Goal: Task Accomplishment & Management: Manage account settings

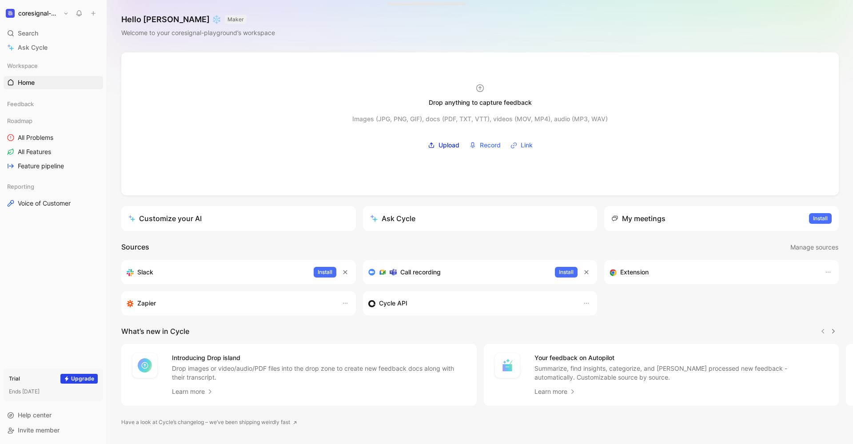
click at [64, 11] on button "coresignal-playground" at bounding box center [38, 13] width 68 height 12
click at [53, 92] on div "Workspace settings G then S" at bounding box center [60, 91] width 109 height 14
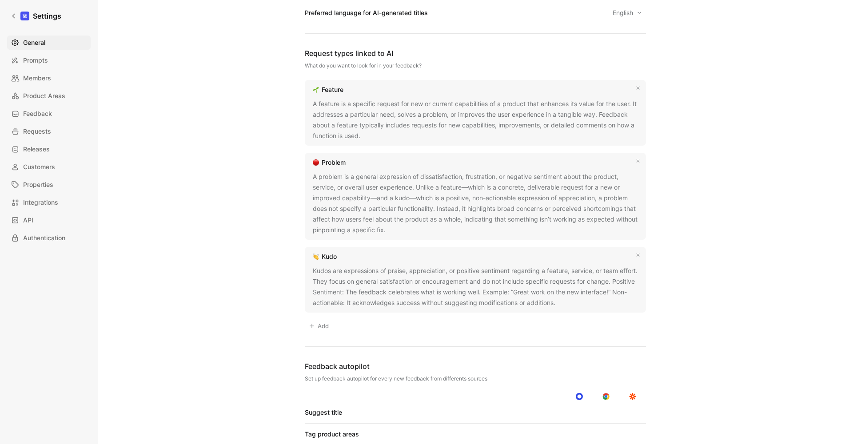
scroll to position [509, 0]
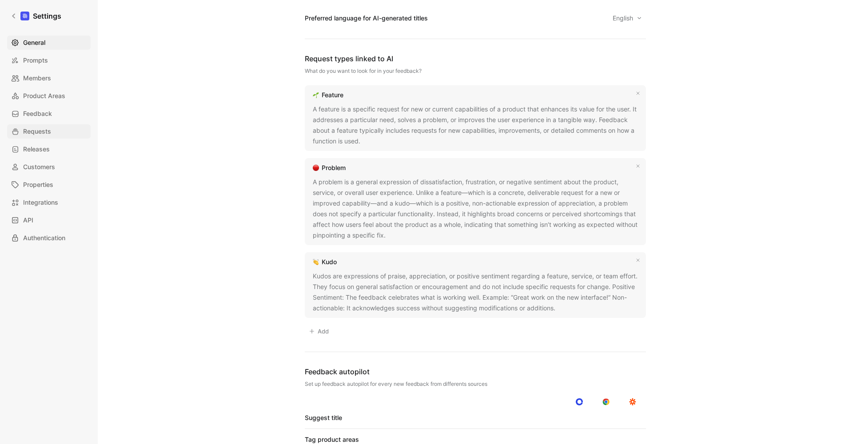
click at [39, 128] on span "Requests" at bounding box center [37, 131] width 28 height 11
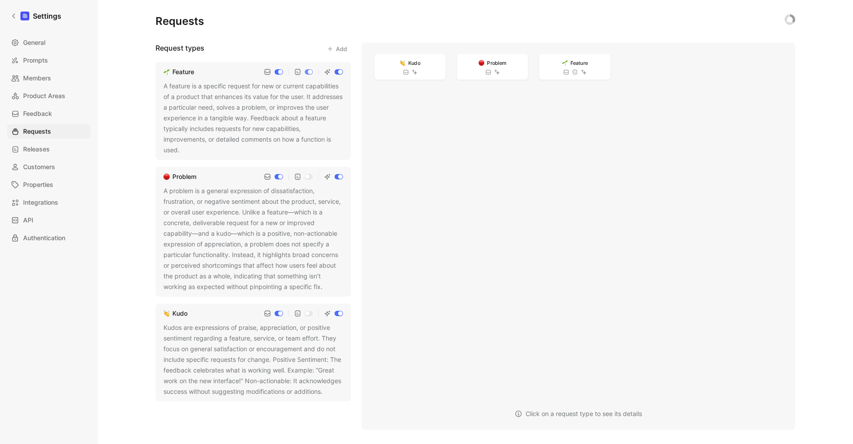
click at [340, 48] on button "Add" at bounding box center [337, 49] width 28 height 12
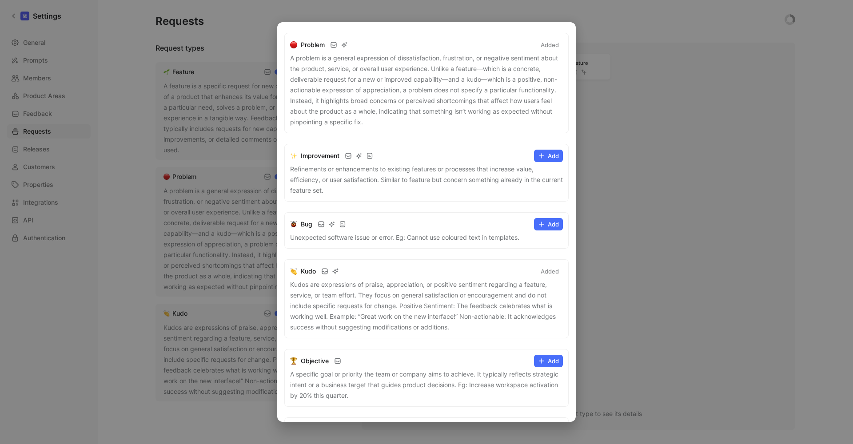
scroll to position [171, 0]
click at [546, 156] on button "Add" at bounding box center [548, 154] width 29 height 12
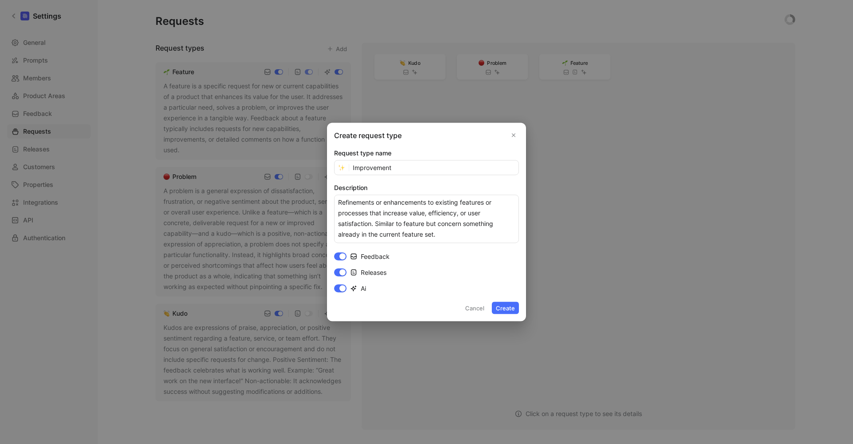
click at [345, 271] on input "Releases" at bounding box center [340, 273] width 12 height 8
checkbox input "false"
click at [512, 309] on button "Create" at bounding box center [505, 308] width 27 height 12
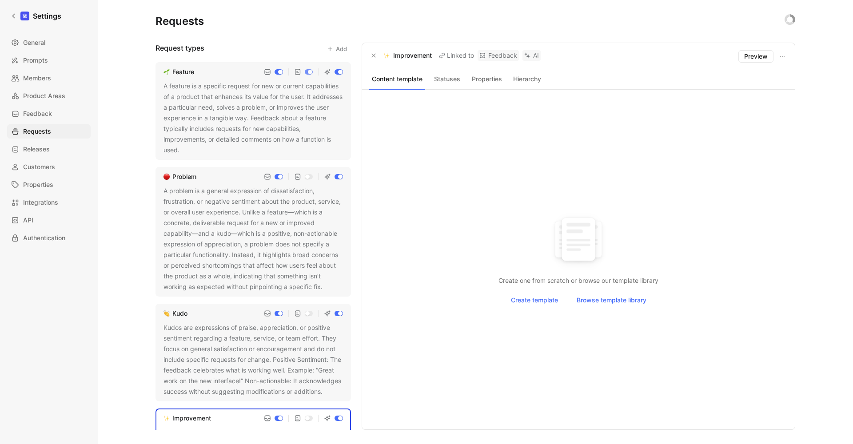
click at [340, 49] on button "Add" at bounding box center [337, 49] width 28 height 12
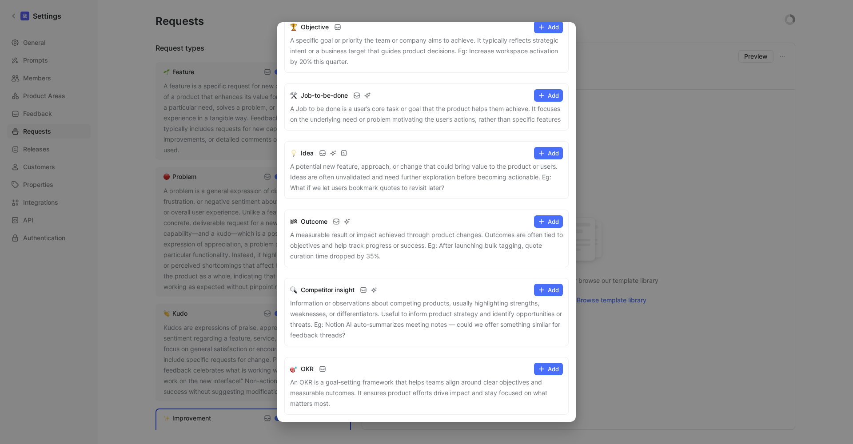
scroll to position [514, 0]
click at [551, 288] on button "Add" at bounding box center [548, 290] width 29 height 12
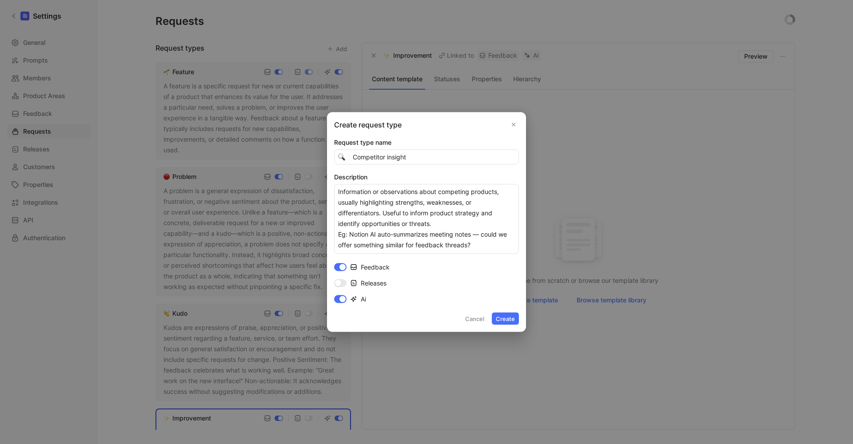
click at [505, 319] on button "Create" at bounding box center [505, 319] width 27 height 12
checkbox input "false"
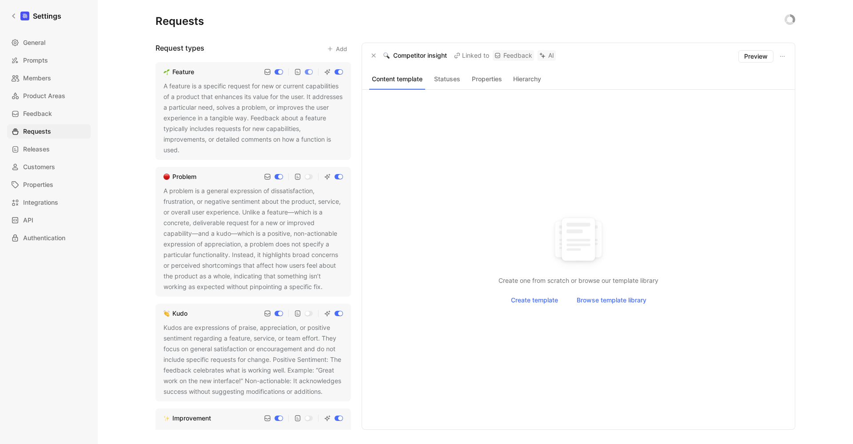
scroll to position [149, 0]
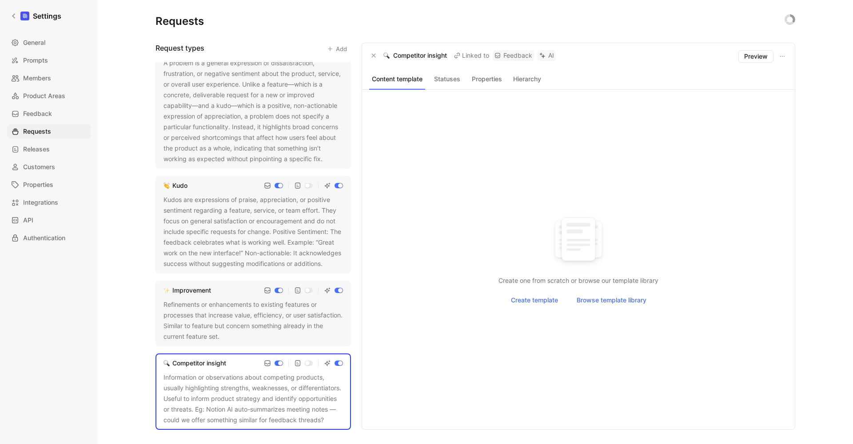
click at [231, 311] on div "Refinements or enhancements to existing features or processes that increase val…" at bounding box center [253, 320] width 179 height 43
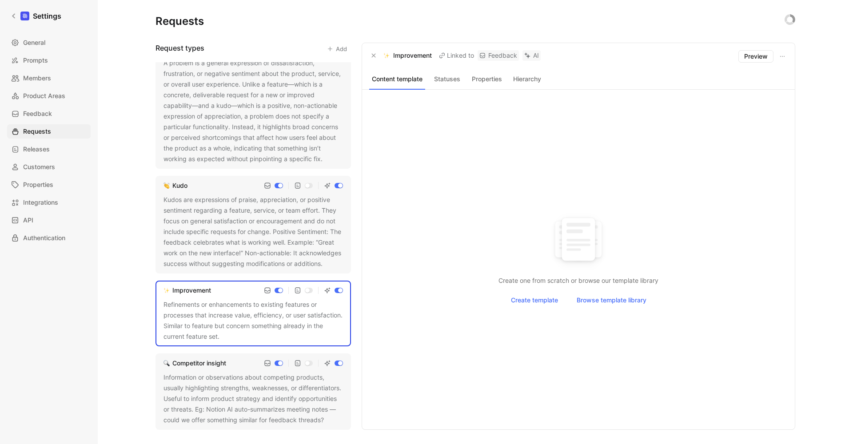
click at [255, 300] on div "Refinements or enhancements to existing features or processes that increase val…" at bounding box center [253, 320] width 179 height 43
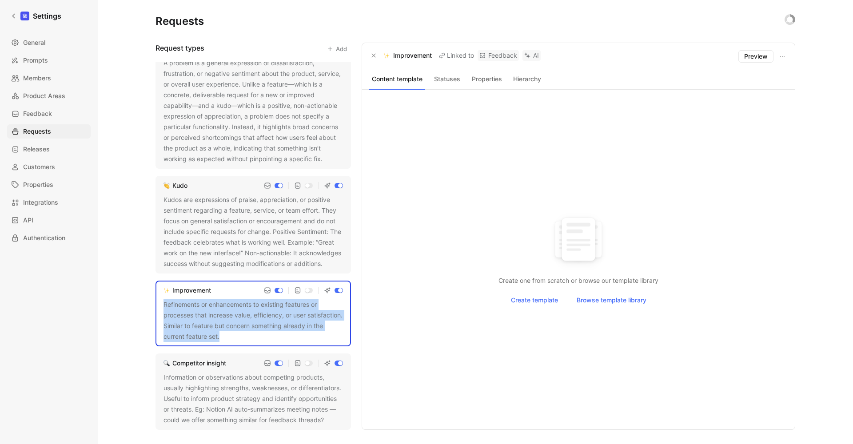
click at [255, 300] on div "Refinements or enhancements to existing features or processes that increase val…" at bounding box center [253, 320] width 179 height 43
copy div "Refinements or enhancements to existing features or processes that increase val…"
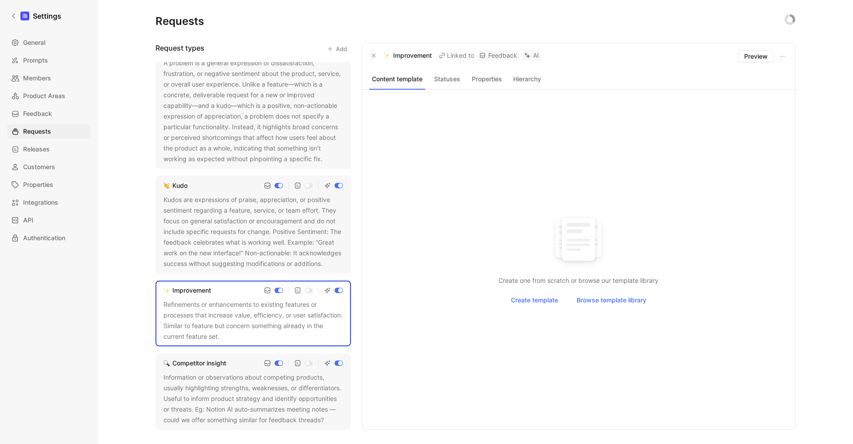
click at [234, 384] on div "Information or observations about competing products, usually highlighting stre…" at bounding box center [253, 398] width 179 height 53
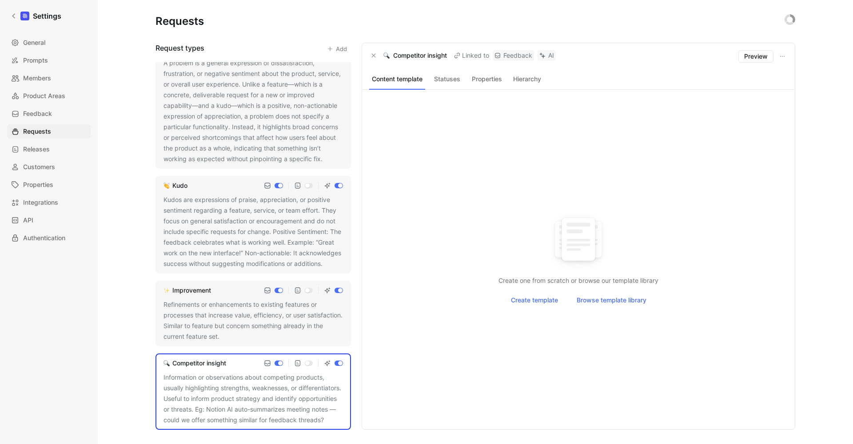
click at [241, 394] on div "Information or observations about competing products, usually highlighting stre…" at bounding box center [253, 398] width 179 height 53
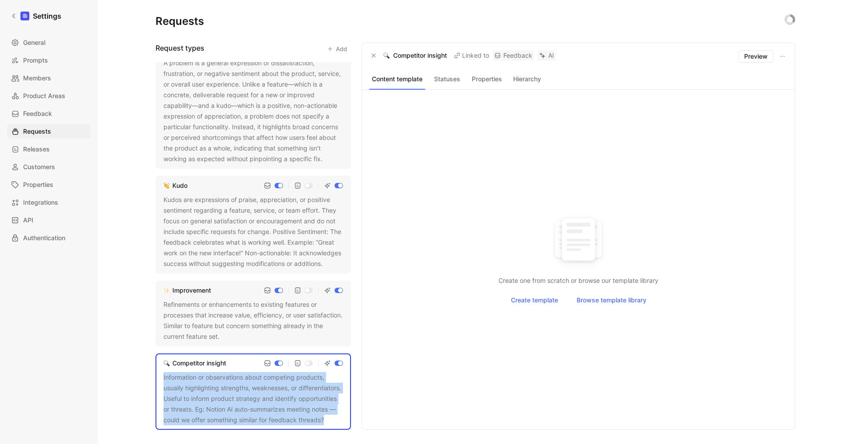
click at [241, 394] on div "Information or observations about competing products, usually highlighting stre…" at bounding box center [253, 398] width 179 height 53
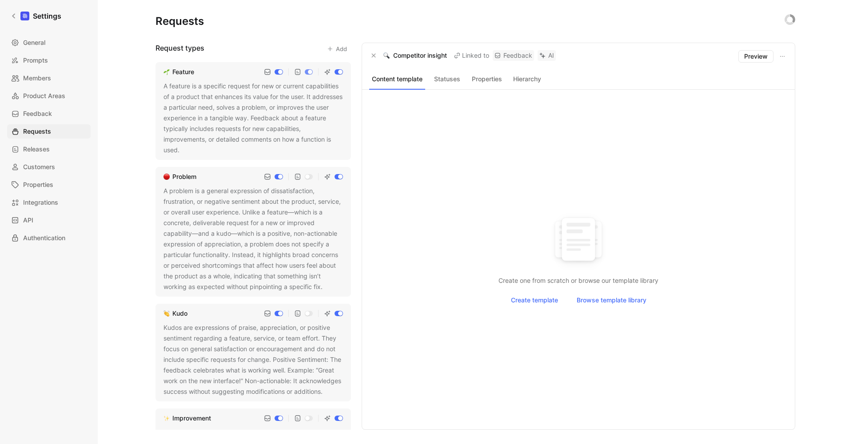
click at [237, 122] on div "A feature is a specific request for new or current capabilities of a product th…" at bounding box center [253, 118] width 179 height 75
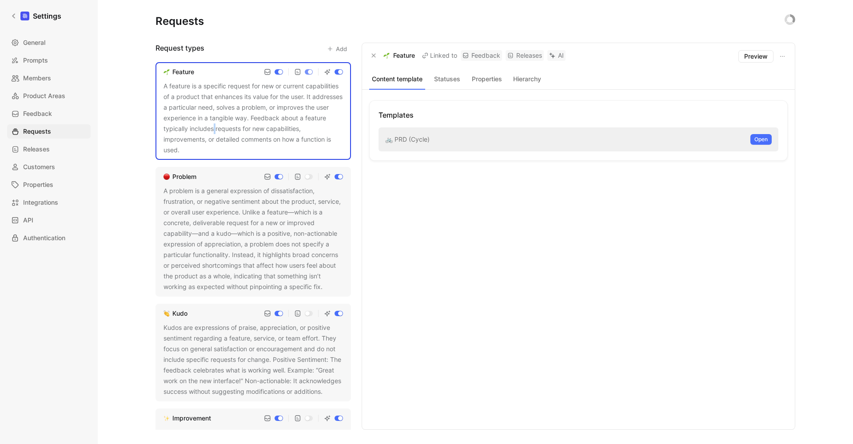
click at [237, 122] on div "A feature is a specific request for new or current capabilities of a product th…" at bounding box center [253, 118] width 179 height 75
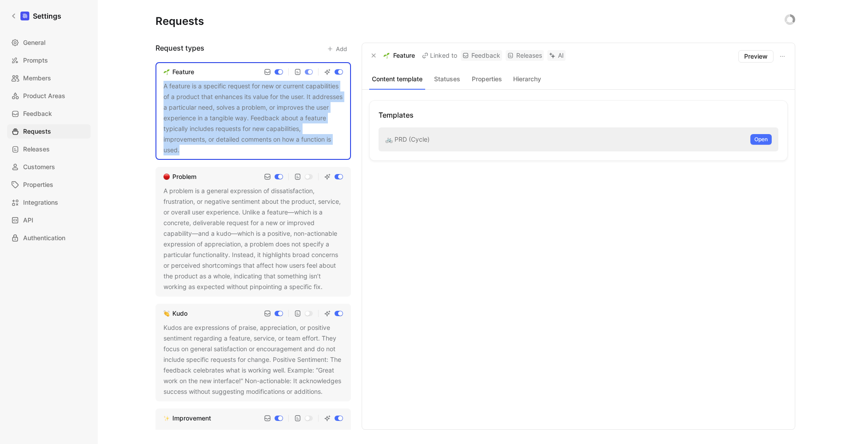
click at [237, 122] on div "A feature is a specific request for new or current capabilities of a product th…" at bounding box center [253, 118] width 179 height 75
click at [187, 150] on icon at bounding box center [185, 150] width 5 height 5
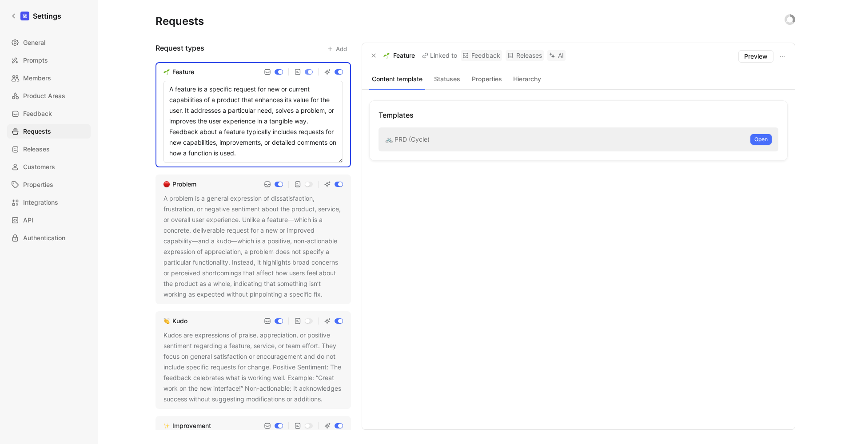
type textarea "A feature is a specific request for new capabilities of a product that enhances…"
click at [139, 160] on div "Requests Request types Add Feature A feature is a specific request for new capa…" at bounding box center [475, 222] width 755 height 444
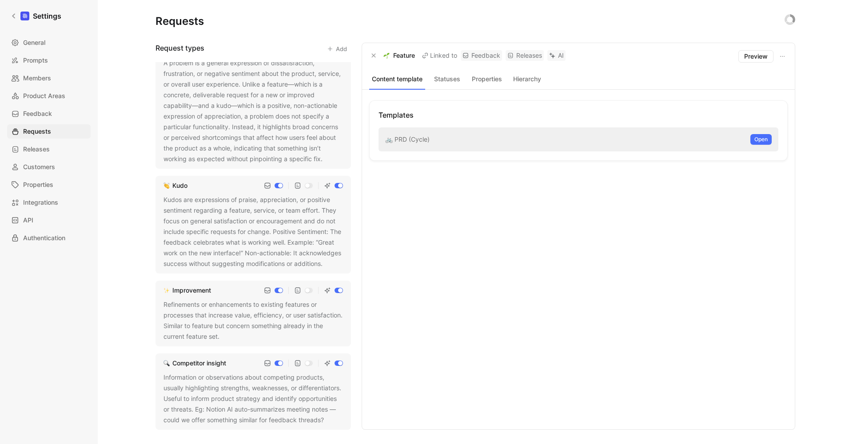
scroll to position [149, 0]
click at [241, 384] on div "Information or observations about competing products, usually highlighting stre…" at bounding box center [253, 398] width 179 height 53
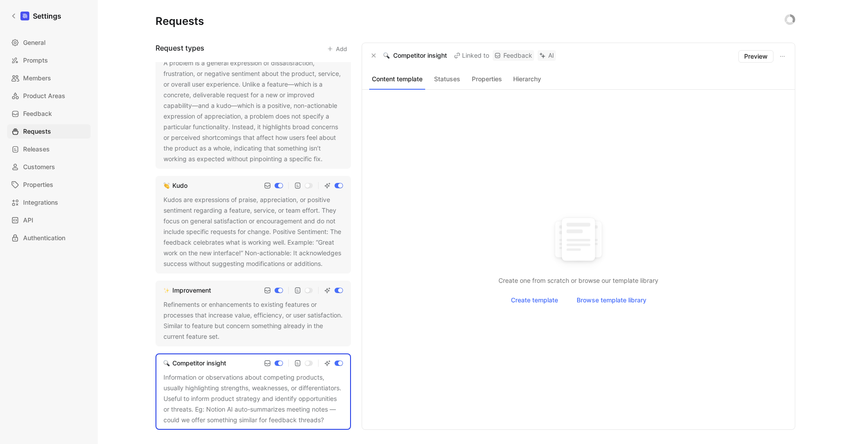
click at [233, 390] on div "Information or observations about competing products, usually highlighting stre…" at bounding box center [253, 398] width 179 height 53
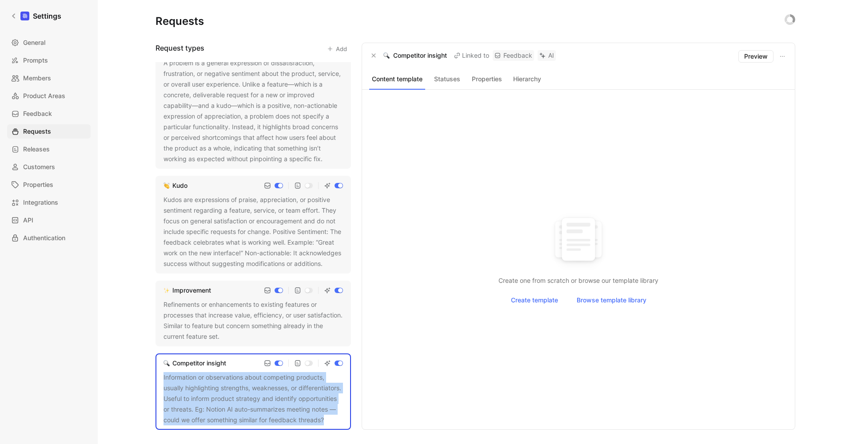
click at [233, 390] on div "Information or observations about competing products, usually highlighting stre…" at bounding box center [253, 398] width 179 height 53
click at [327, 422] on icon at bounding box center [329, 420] width 5 height 5
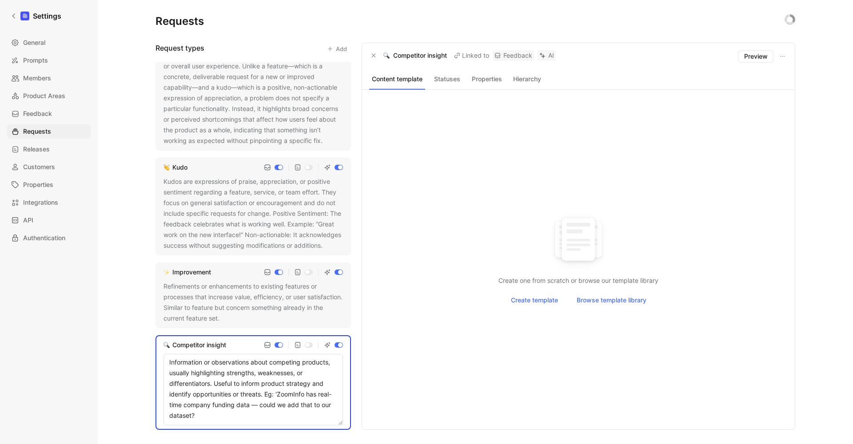
scroll to position [157, 0]
click at [290, 393] on textarea "Information or observations about competing products, usually highlighting stre…" at bounding box center [253, 390] width 179 height 72
click at [291, 396] on textarea "Information or observations about competing products, usually highlighting stre…" at bounding box center [253, 390] width 179 height 72
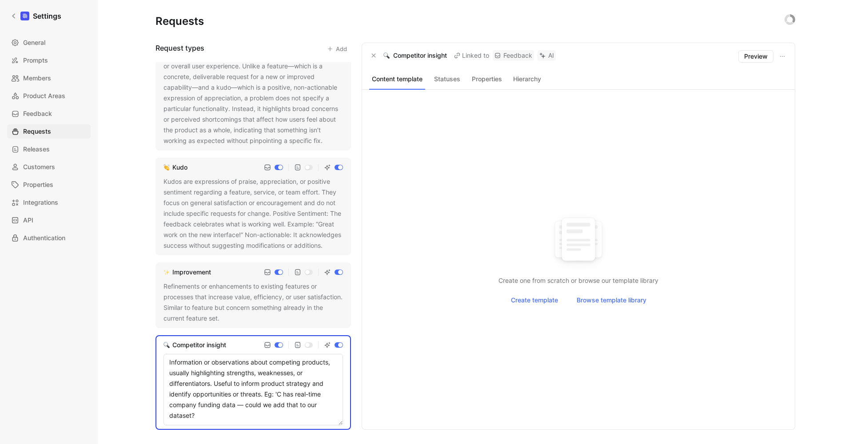
scroll to position [148, 0]
click at [293, 403] on textarea "Information or observations about competing products, usually highlighting stre…" at bounding box center [253, 390] width 179 height 72
click at [330, 403] on textarea "Information or observations about competing products, usually highlighting stre…" at bounding box center [253, 390] width 179 height 72
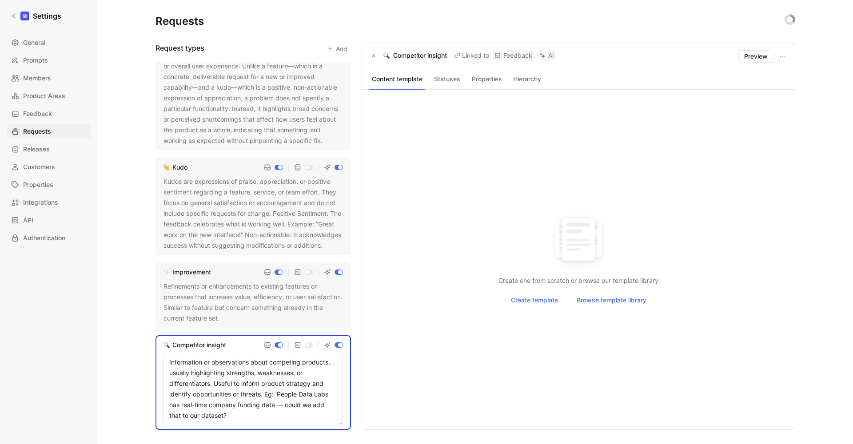
click at [238, 415] on textarea "Information or observations about competing products, usually highlighting stre…" at bounding box center [253, 390] width 179 height 72
click at [279, 394] on textarea "Information or observations about competing products, usually highlighting stre…" at bounding box center [253, 390] width 179 height 72
click at [237, 415] on textarea "Information or observations about competing products, usually highlighting stre…" at bounding box center [253, 390] width 179 height 72
type textarea "Information or observations about competing products, usually highlighting stre…"
click at [409, 378] on div "Create one from scratch or browse our template library Create template Browse t…" at bounding box center [578, 259] width 419 height 319
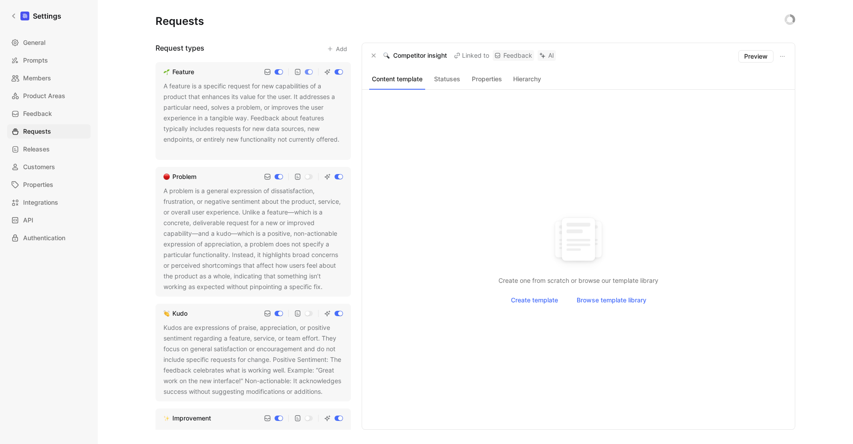
scroll to position [0, 0]
click at [372, 56] on icon "button" at bounding box center [373, 55] width 5 height 5
